Goal: Task Accomplishment & Management: Manage account settings

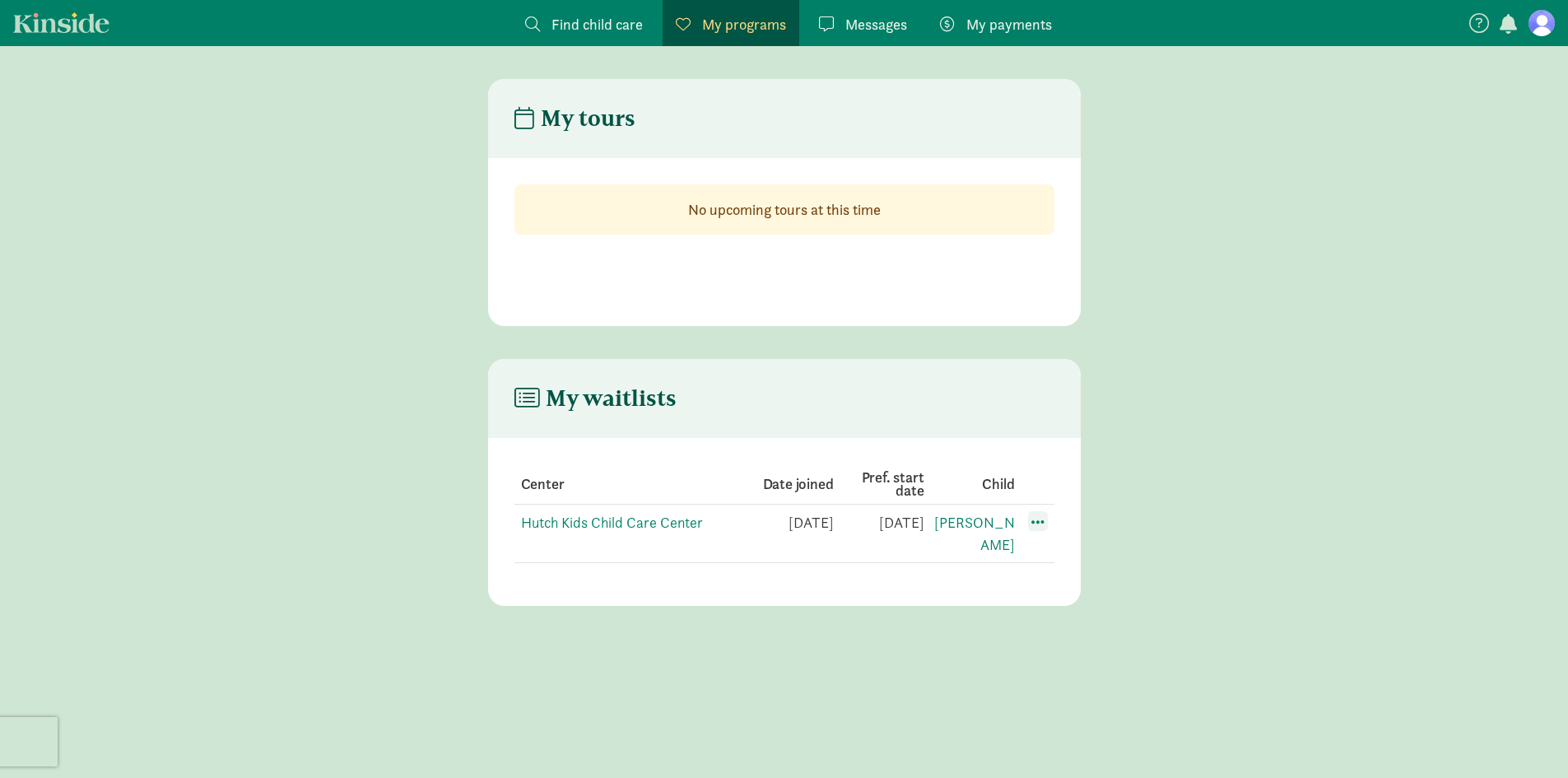
click at [1044, 523] on span at bounding box center [1037, 521] width 20 height 20
click at [1053, 556] on div "Edit preferences" at bounding box center [1096, 557] width 148 height 36
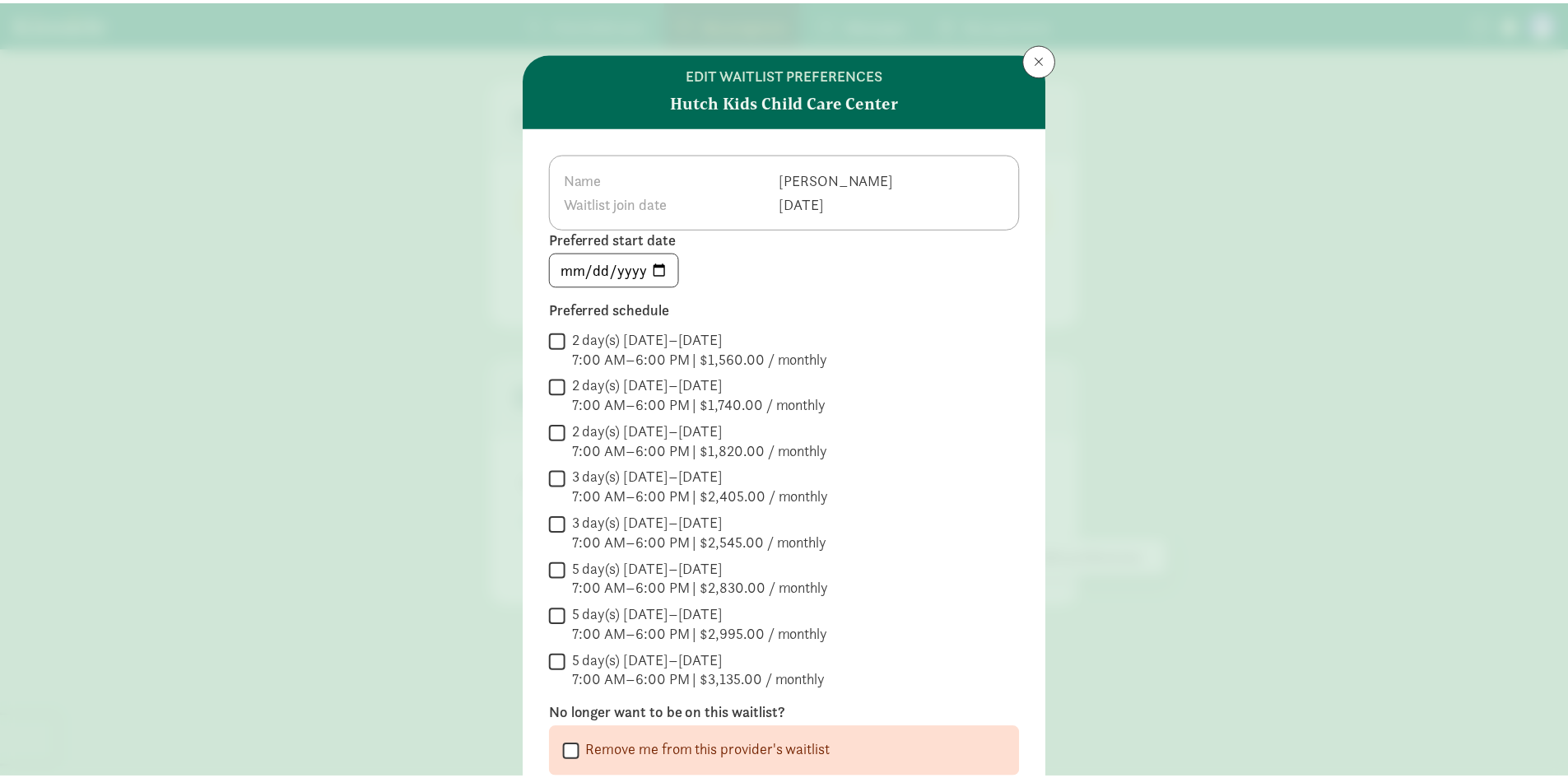
scroll to position [167, 0]
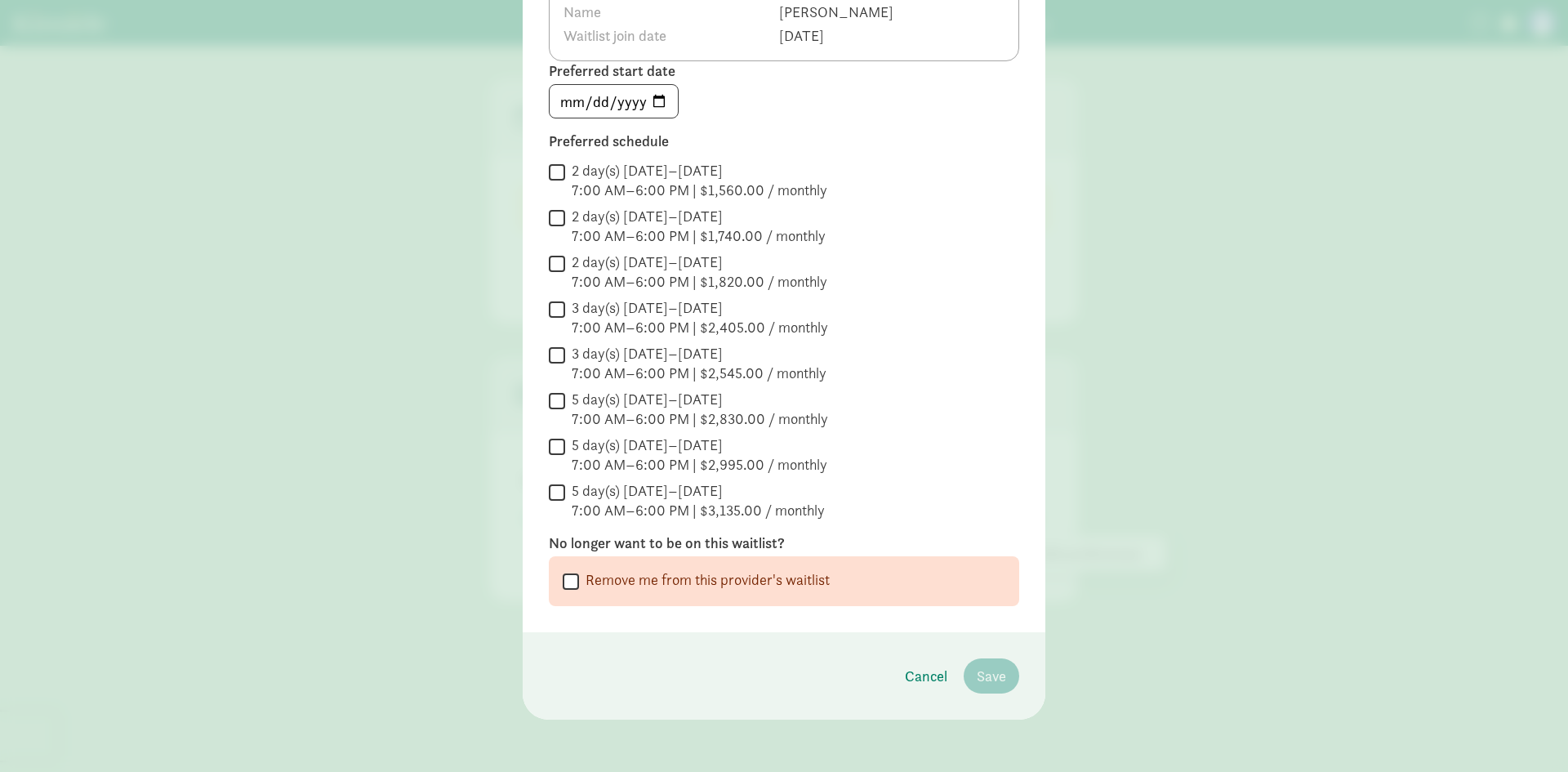
click at [580, 581] on label "Remove me from this provider's waitlist" at bounding box center [704, 579] width 251 height 20
click at [575, 581] on input "Remove me from this provider's waitlist" at bounding box center [570, 580] width 16 height 22
checkbox input "true"
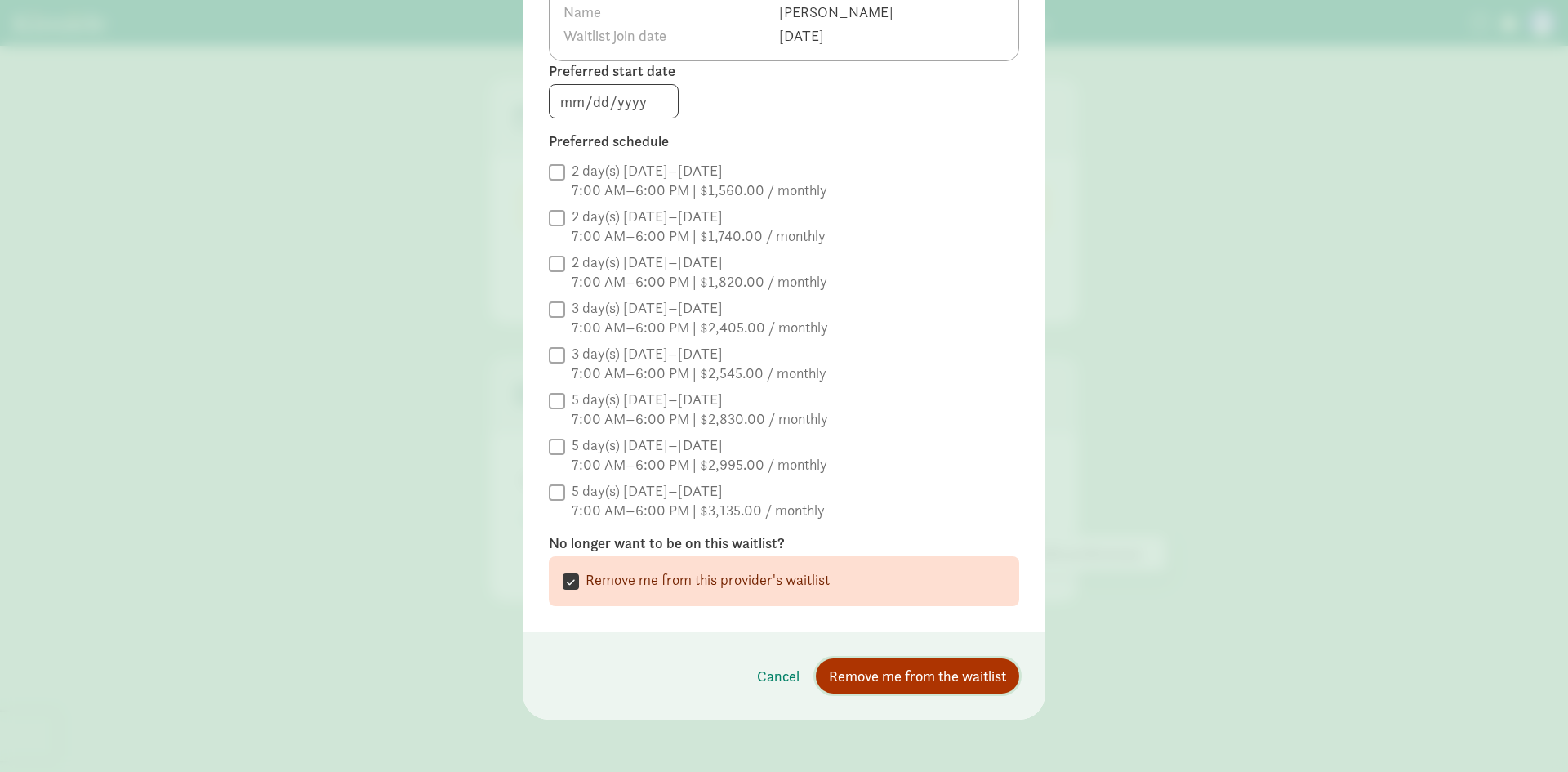
click at [932, 671] on span "Remove me from the waitlist" at bounding box center [918, 676] width 177 height 22
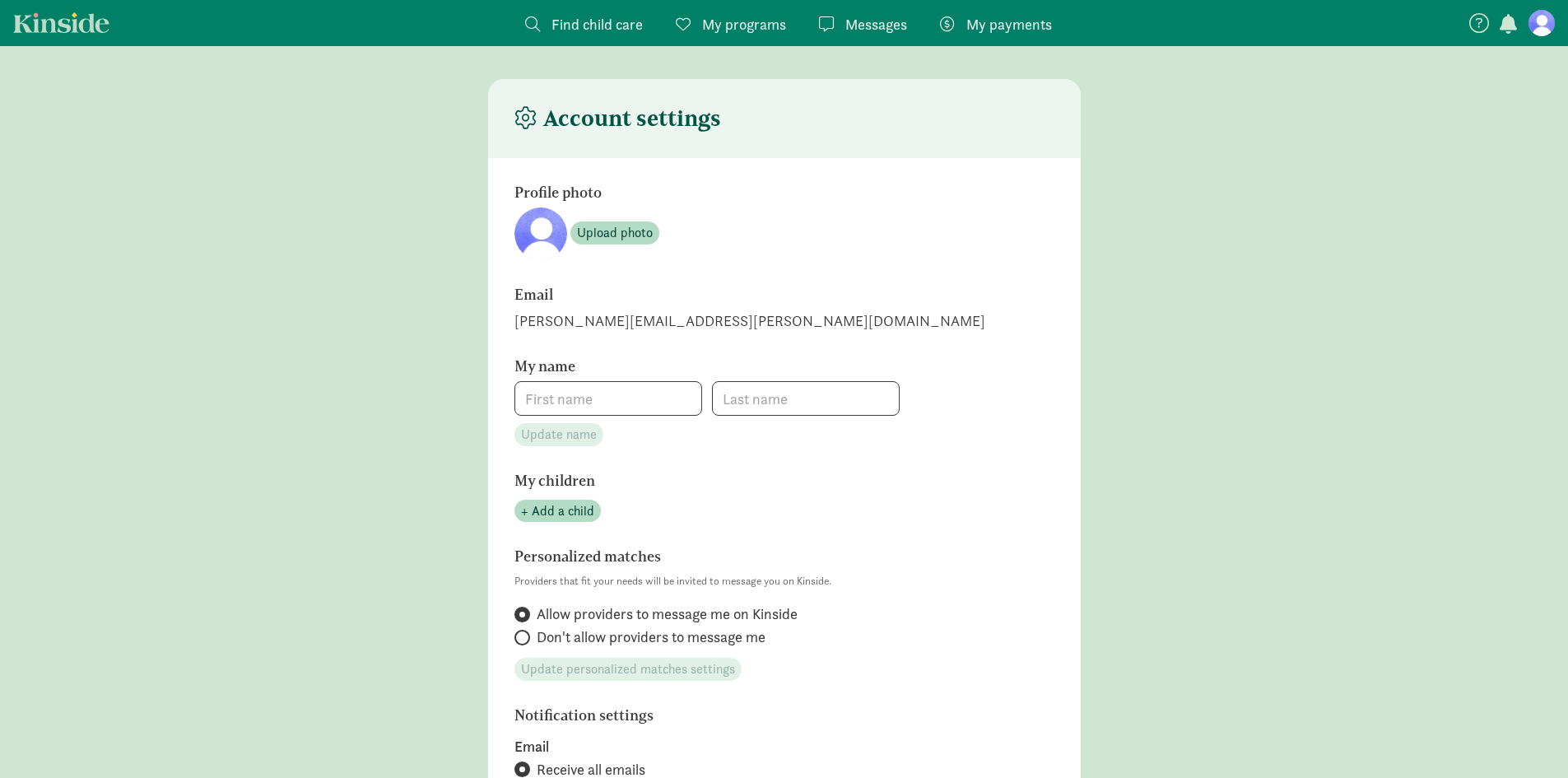
type input "[PERSON_NAME]"
type input "Ju"
type input "4252793276"
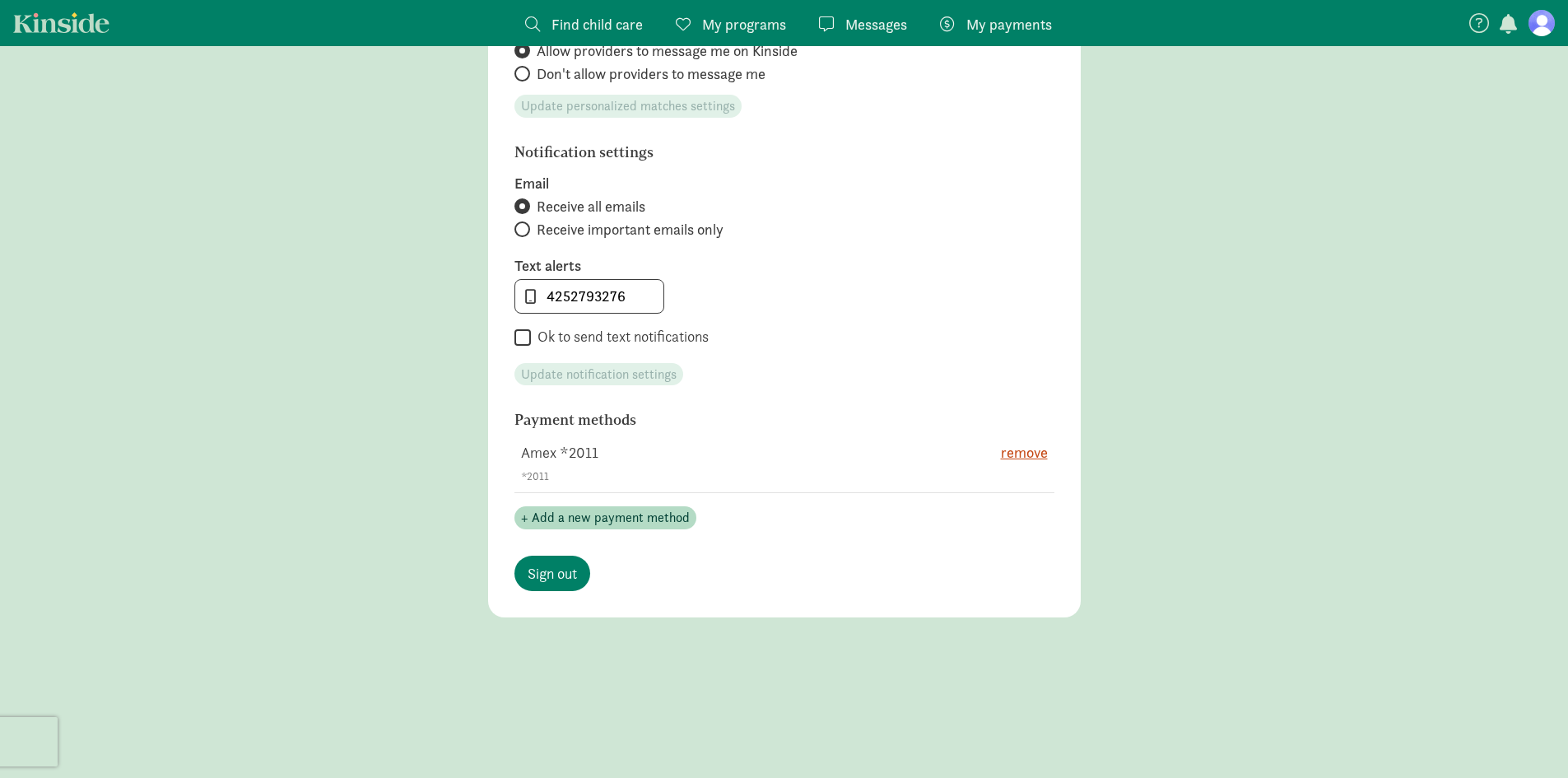
scroll to position [704, 0]
click at [1027, 458] on span "remove" at bounding box center [1024, 452] width 47 height 22
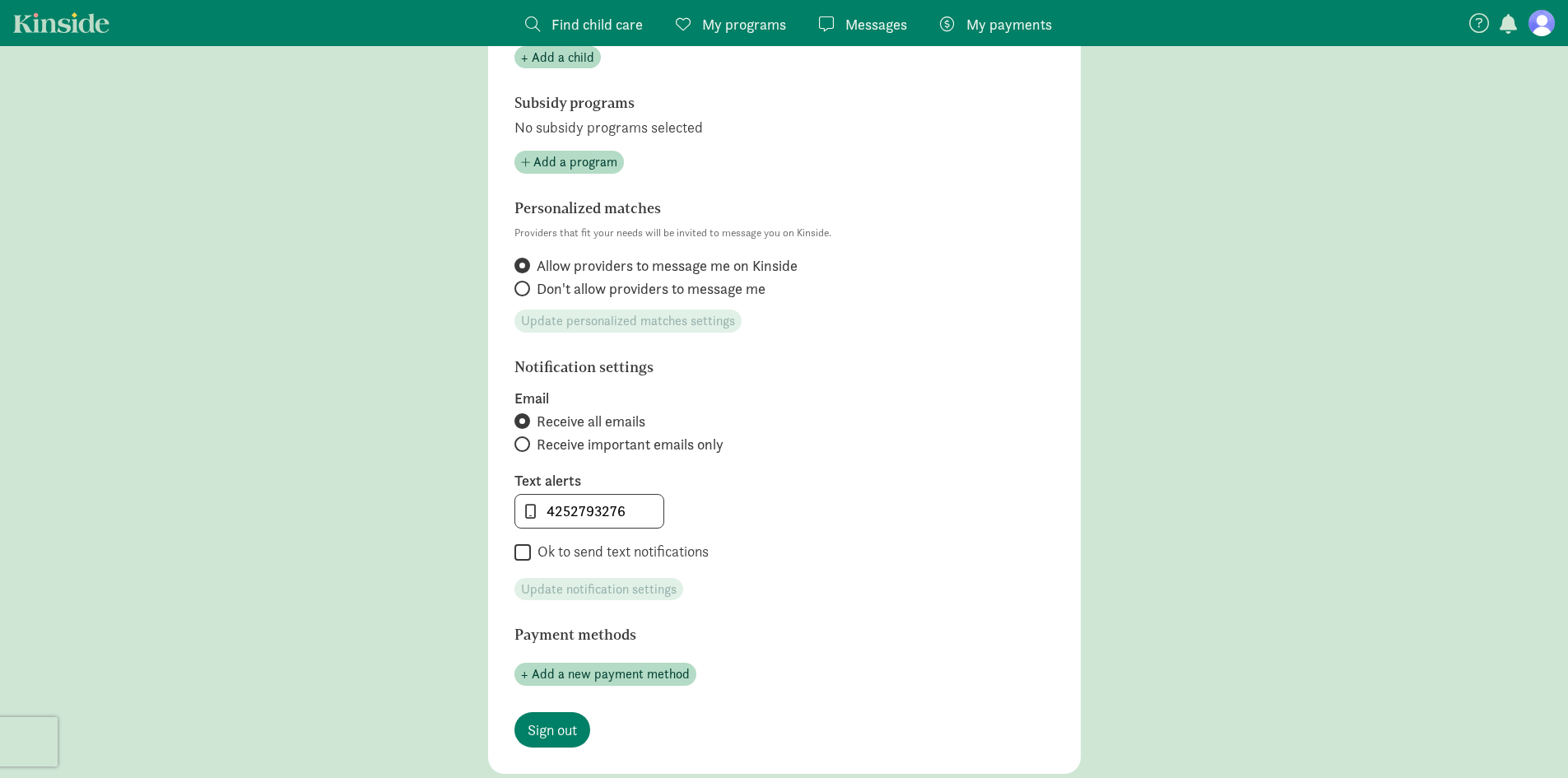
scroll to position [523, 0]
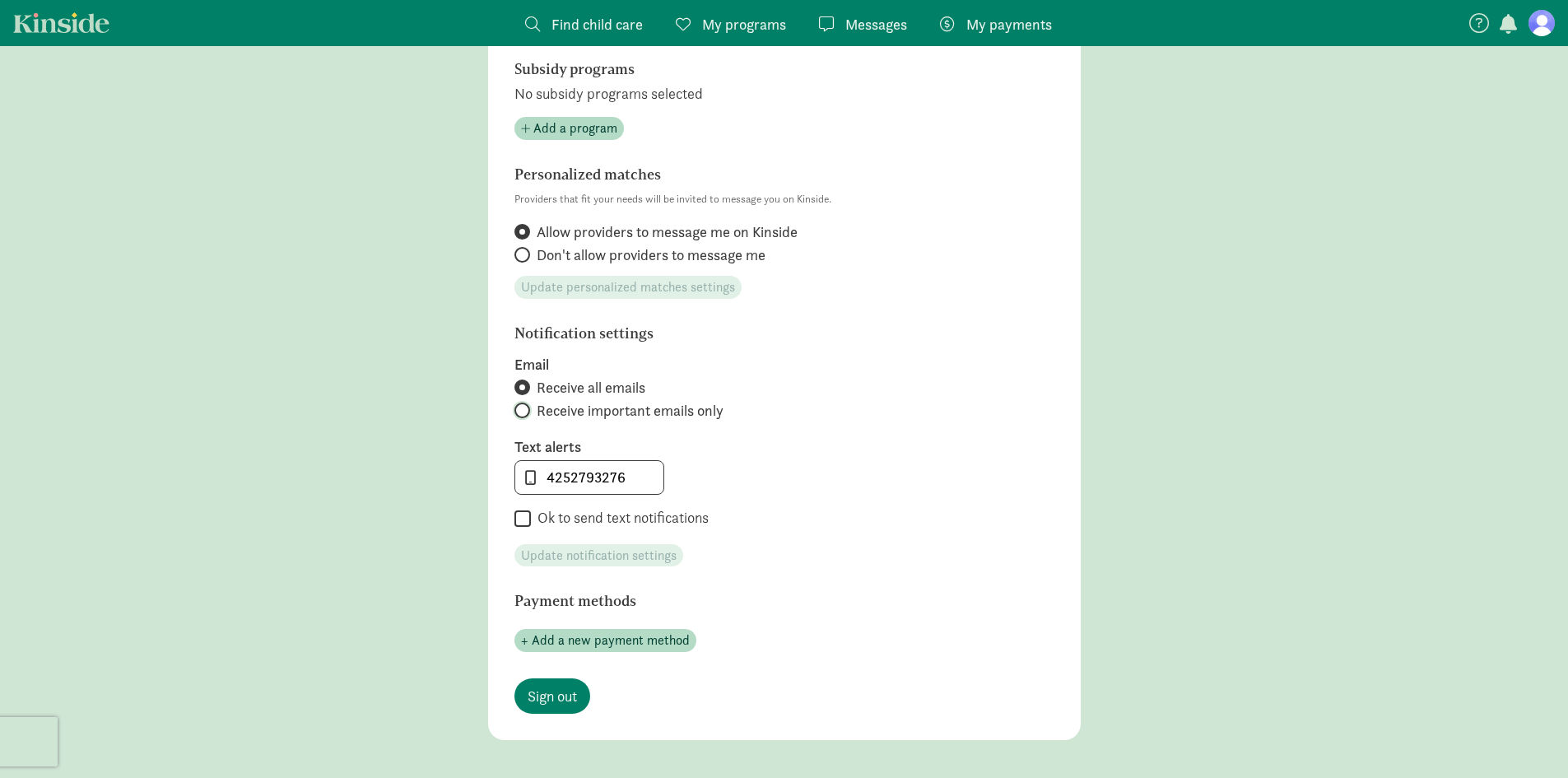
click at [524, 406] on input "Receive important emails only" at bounding box center [519, 410] width 11 height 11
radio input "true"
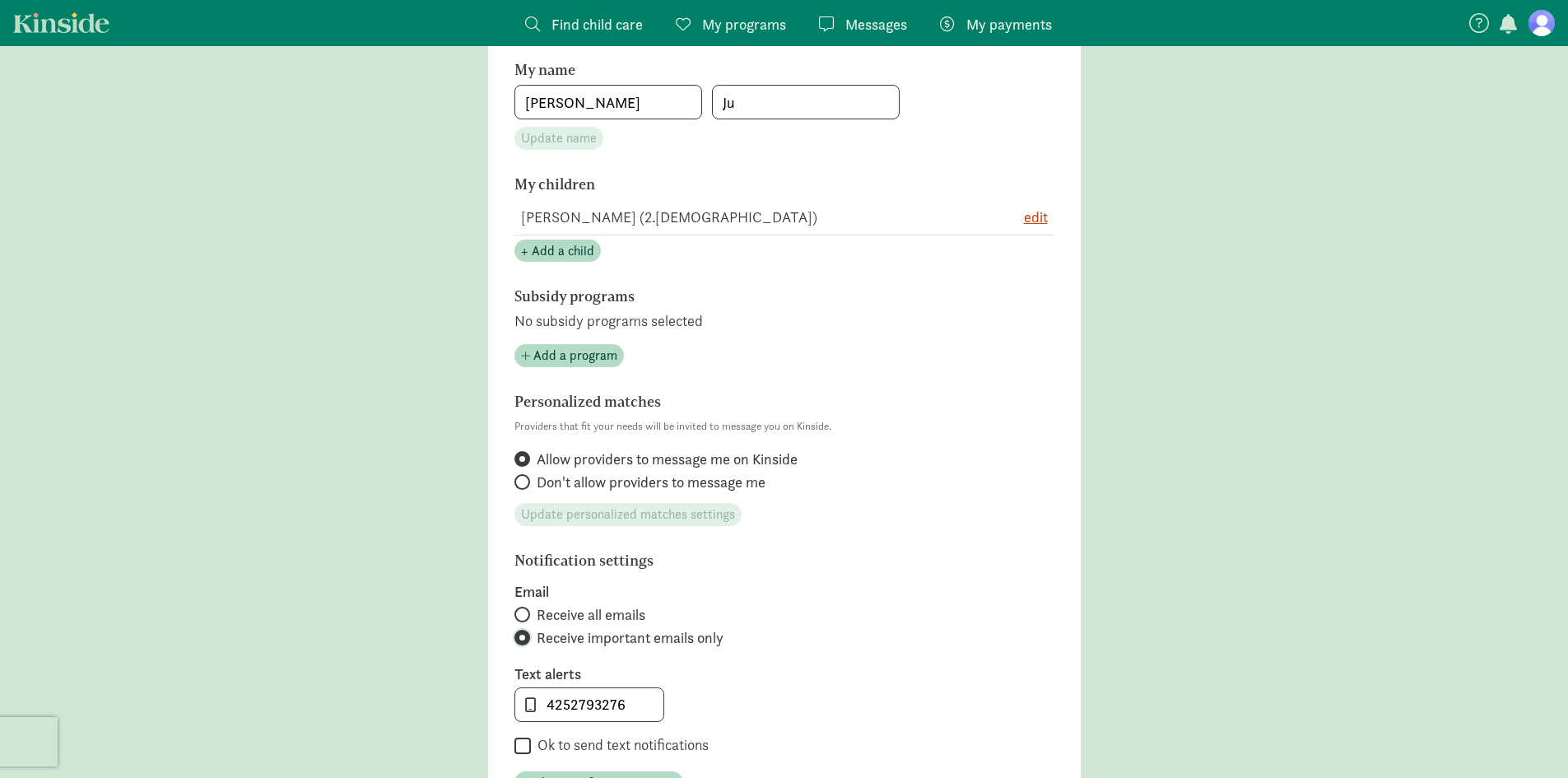
scroll to position [298, 0]
click at [524, 490] on label "Don't allow providers to message me" at bounding box center [784, 480] width 540 height 20
click at [524, 486] on input "Don't allow providers to message me" at bounding box center [519, 480] width 11 height 11
radio input "true"
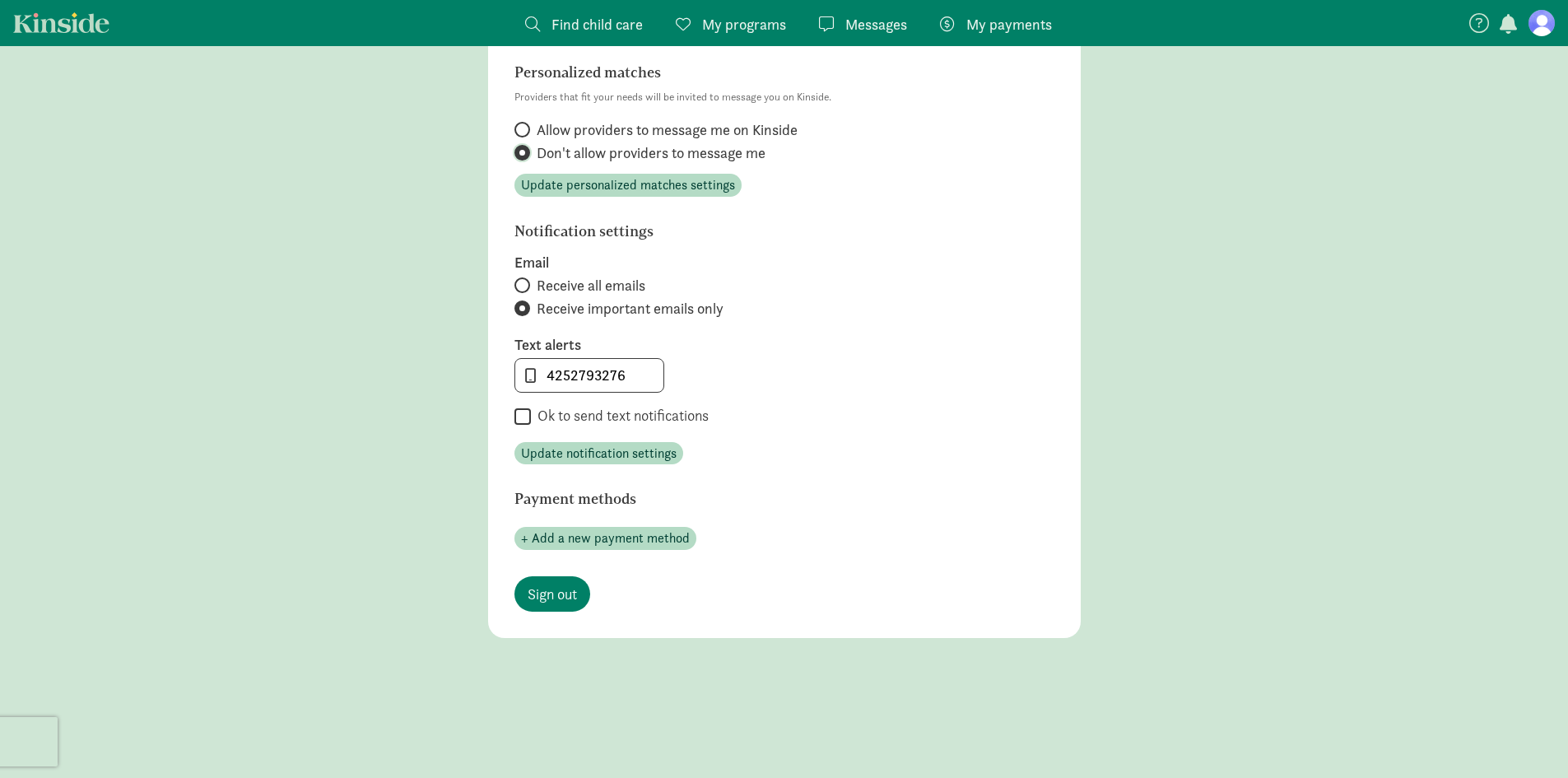
scroll to position [670, 0]
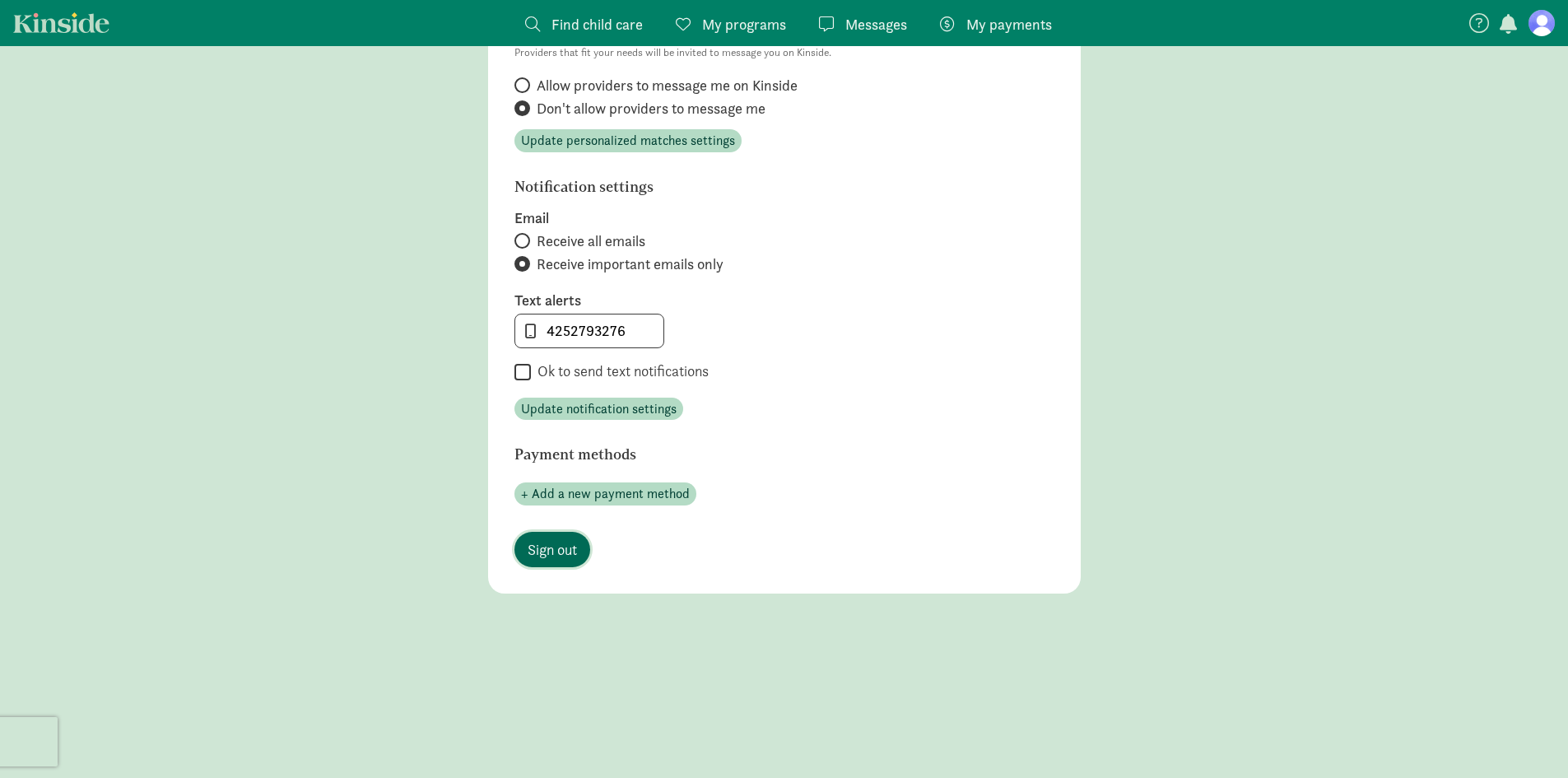
click at [549, 551] on span "Sign out" at bounding box center [551, 548] width 49 height 22
